Goal: Share content

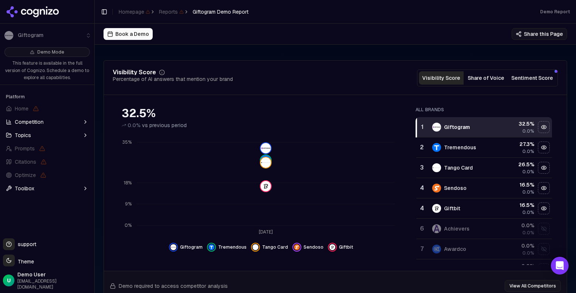
scroll to position [67, 0]
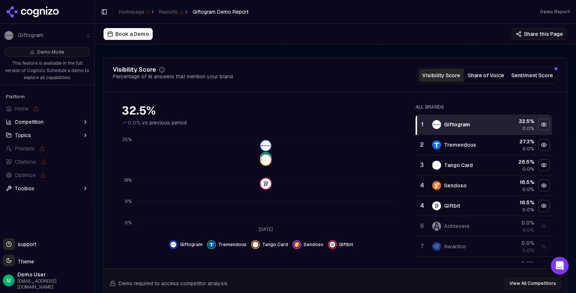
click at [557, 127] on div "All Brands 1 Giftogram 32.5 % 0.0% 2 Tremendous 27.3 % 0.0% 3 Tango Card 26.5 %…" at bounding box center [484, 180] width 148 height 164
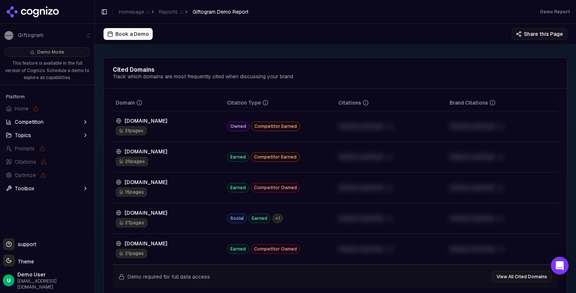
scroll to position [796, 0]
click at [137, 130] on span "31 pages" at bounding box center [131, 132] width 31 height 10
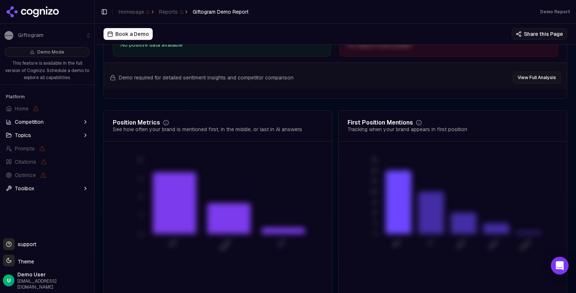
scroll to position [1468, 0]
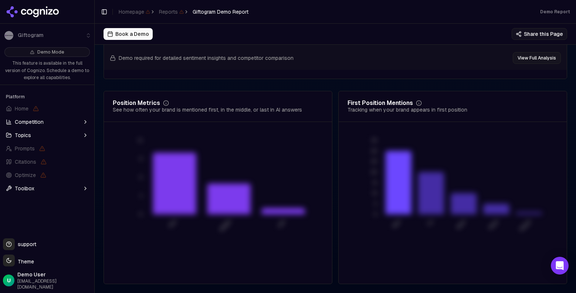
click at [64, 118] on button "Competition" at bounding box center [47, 122] width 88 height 12
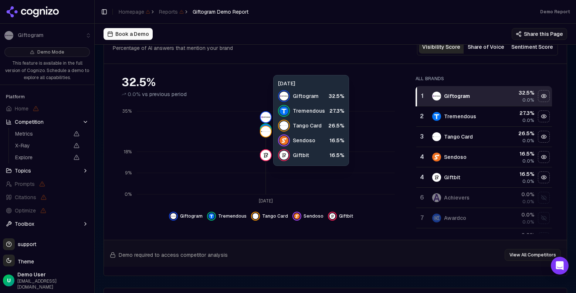
scroll to position [96, 0]
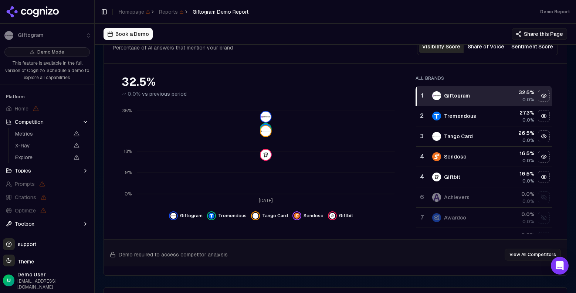
click at [493, 51] on button "Share of Voice" at bounding box center [486, 46] width 45 height 13
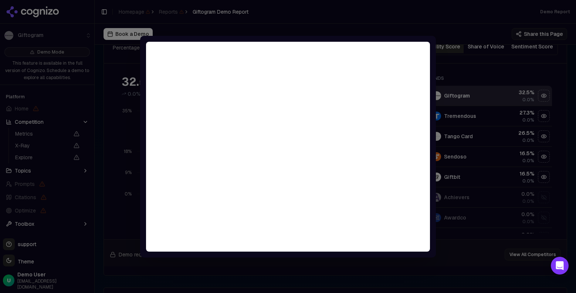
click at [398, 30] on div at bounding box center [288, 146] width 576 height 293
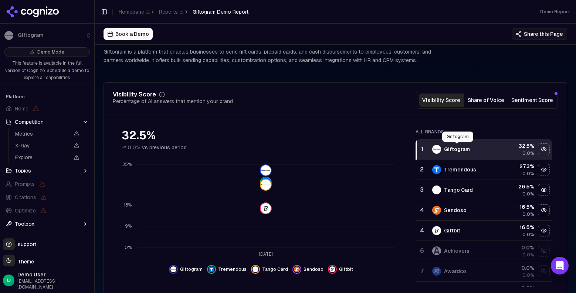
scroll to position [0, 0]
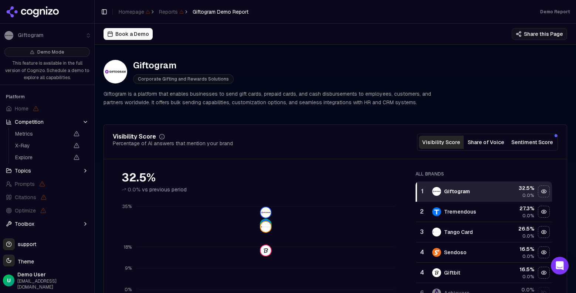
click at [549, 33] on button "Share this Page" at bounding box center [539, 34] width 55 height 12
click at [538, 36] on button "Share this Page" at bounding box center [539, 34] width 55 height 12
click at [530, 43] on div "Book a Demo Share this Page" at bounding box center [336, 34] width 482 height 21
click at [528, 34] on button "Share this Page" at bounding box center [539, 34] width 55 height 12
